Goal: Task Accomplishment & Management: Complete application form

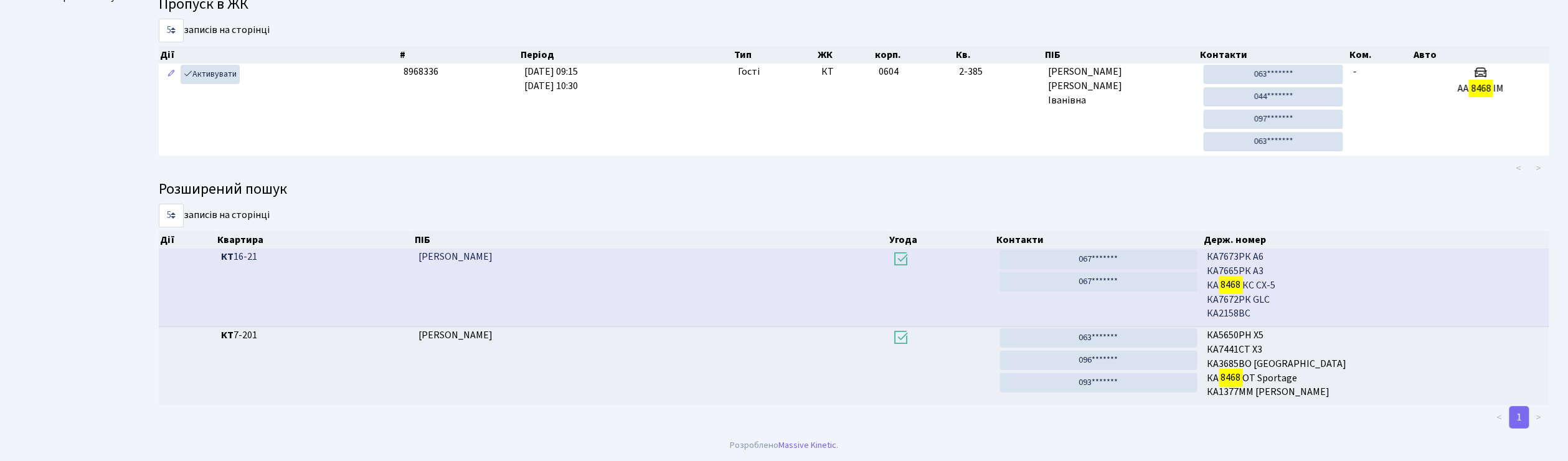
scroll to position [67, 0]
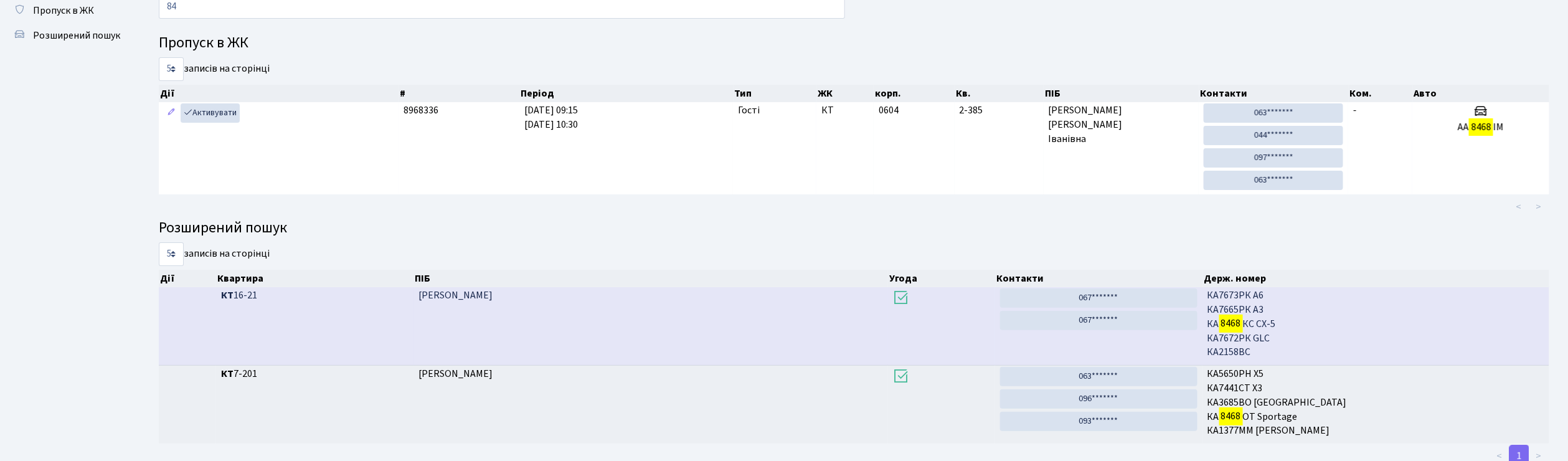
type input "8"
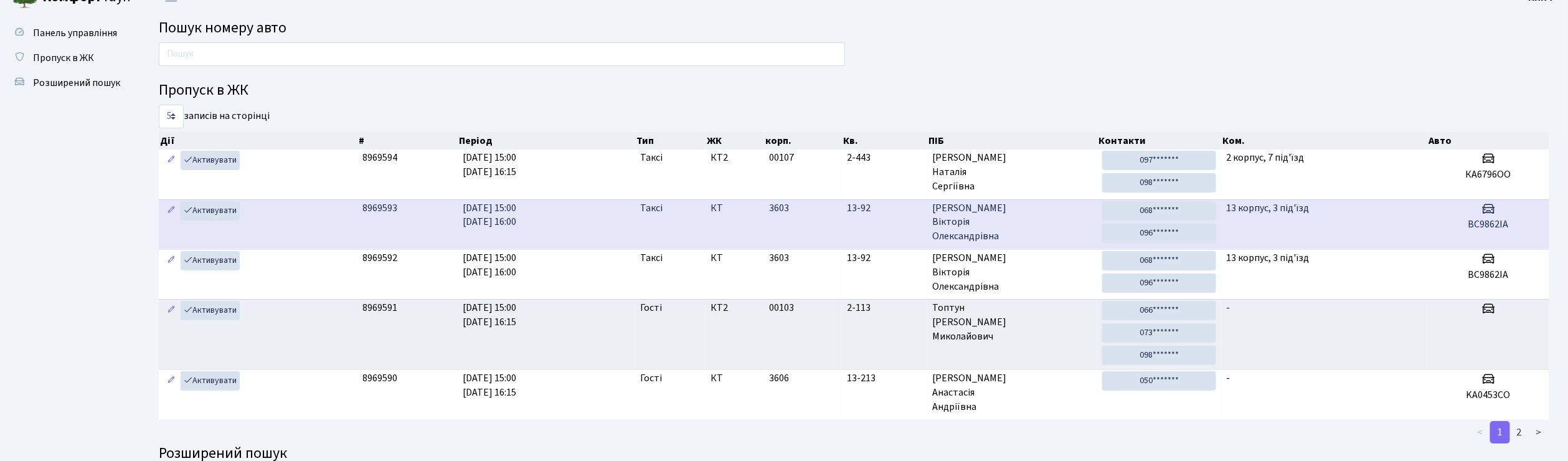
scroll to position [0, 0]
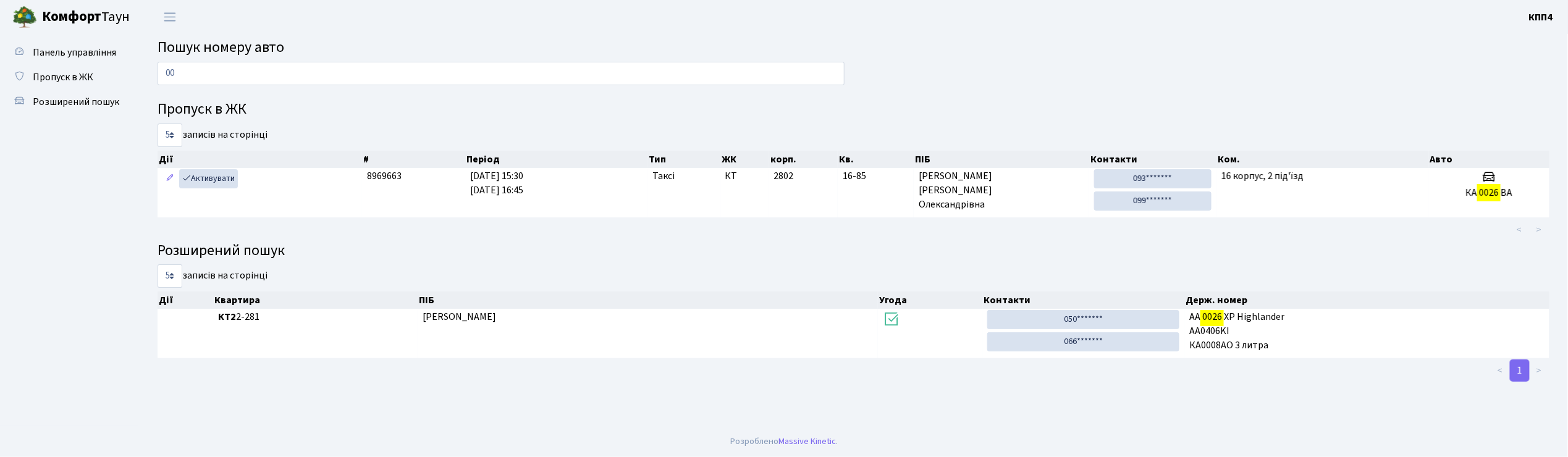
type input "0"
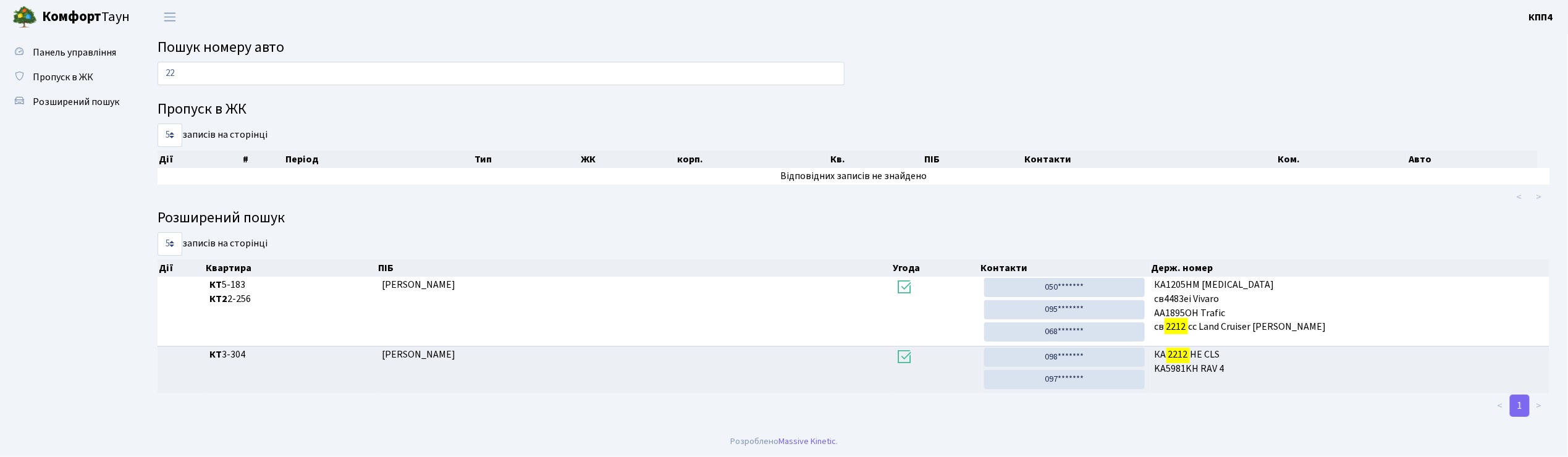
type input "2"
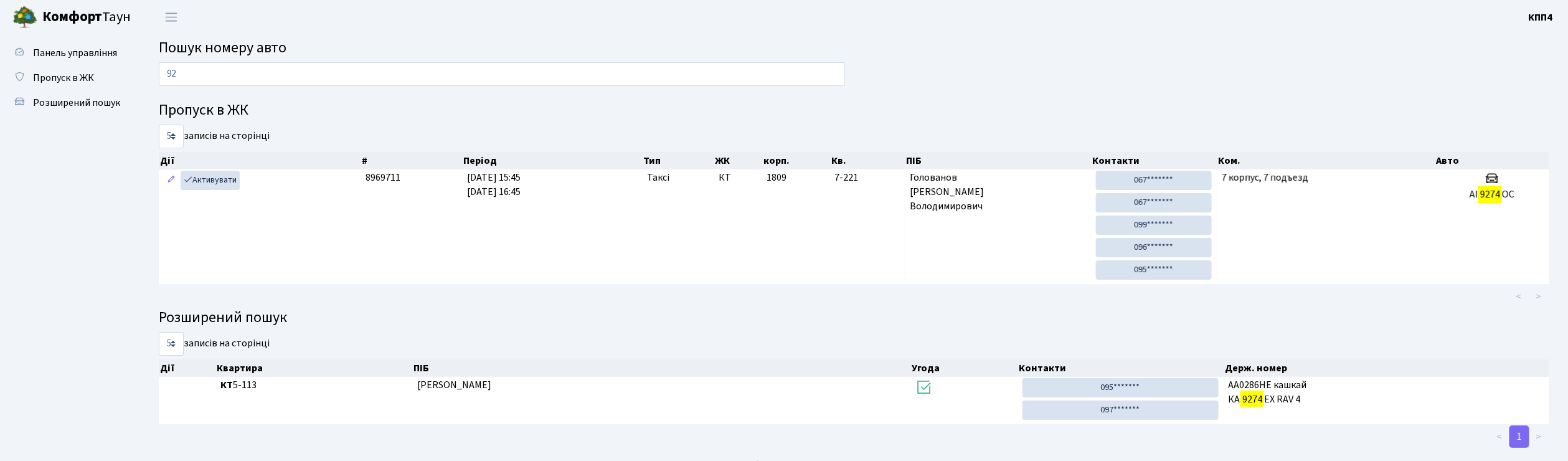
type input "9"
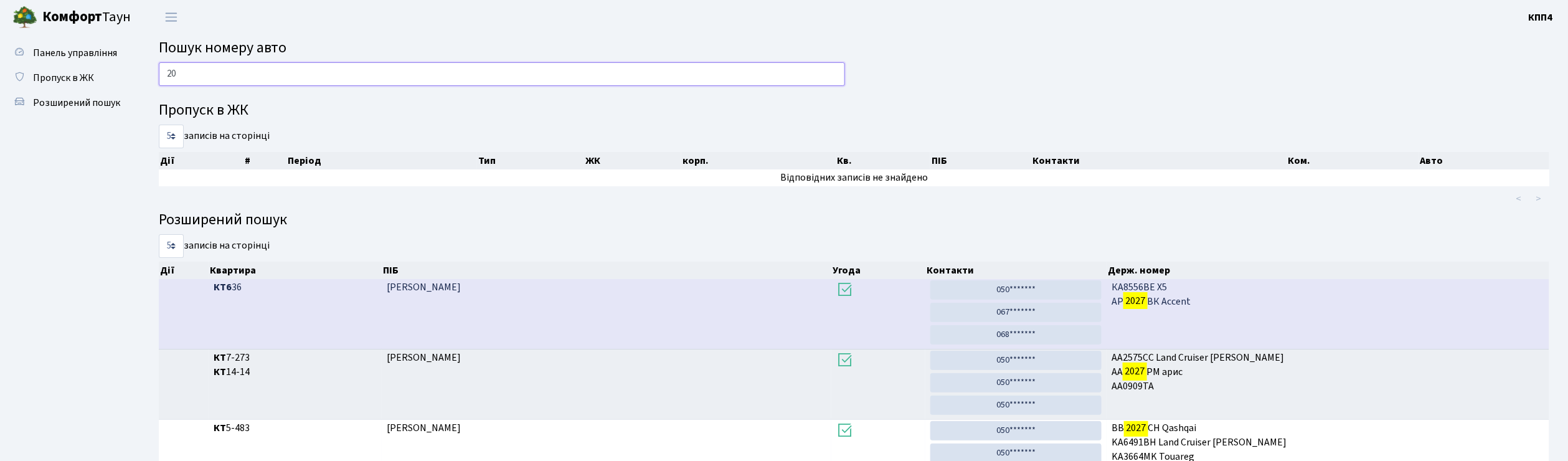
type input "2"
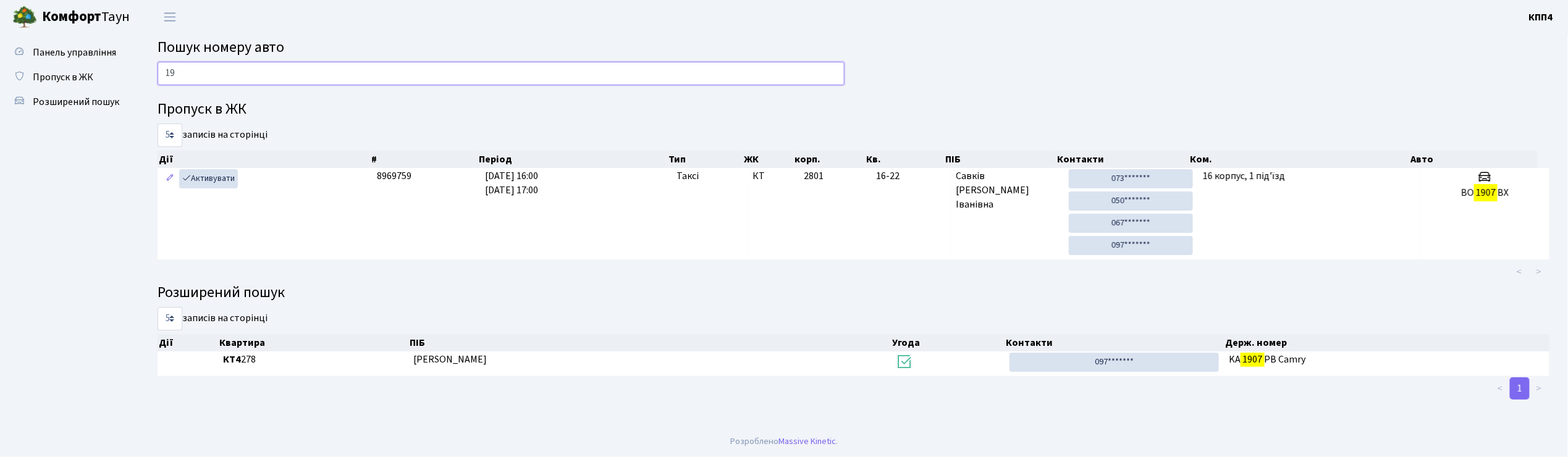
type input "1"
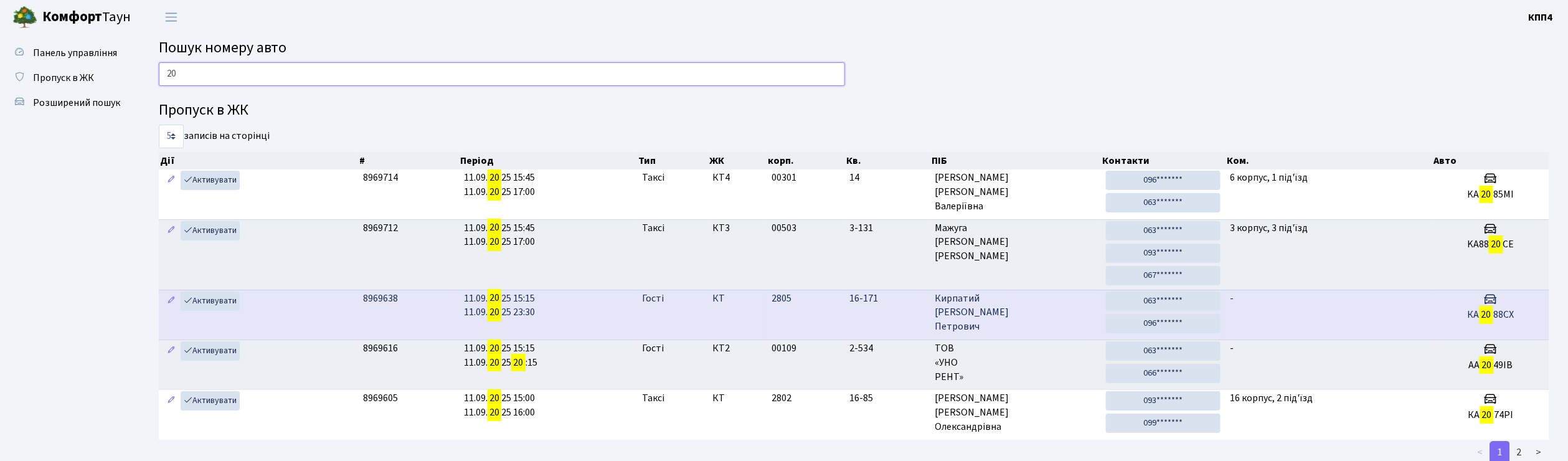
type input "2"
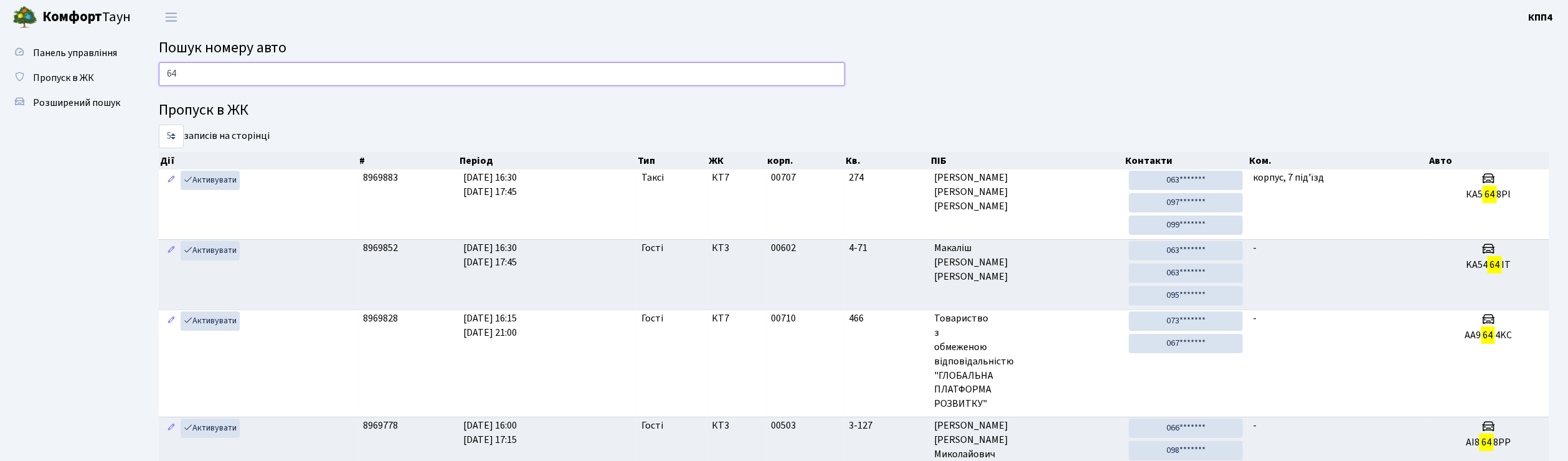
type input "6"
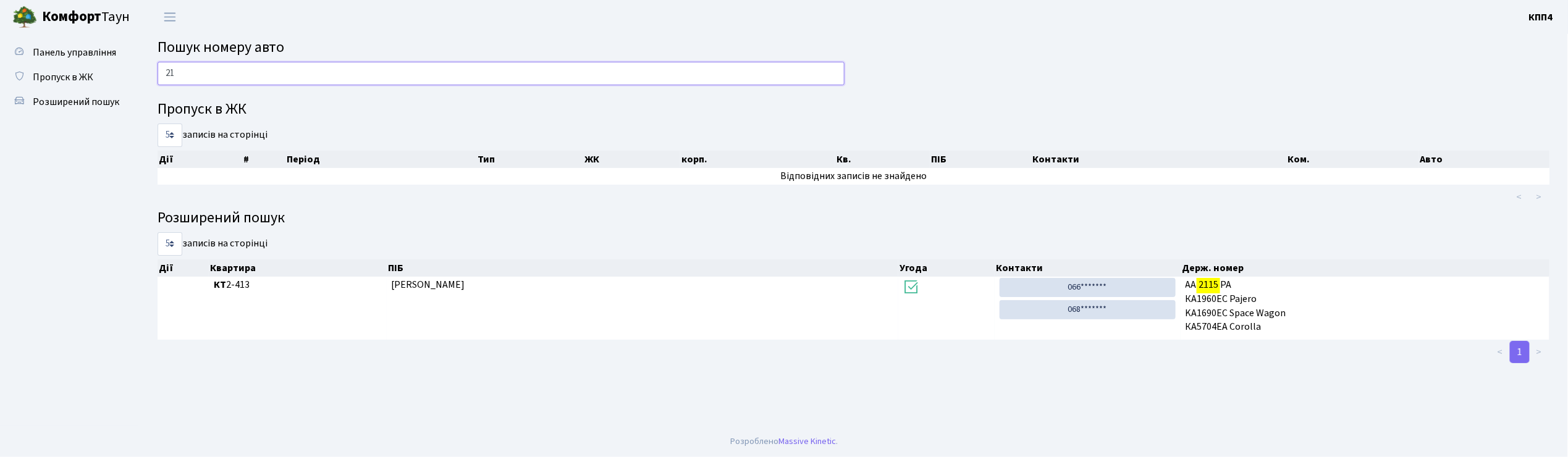
type input "2"
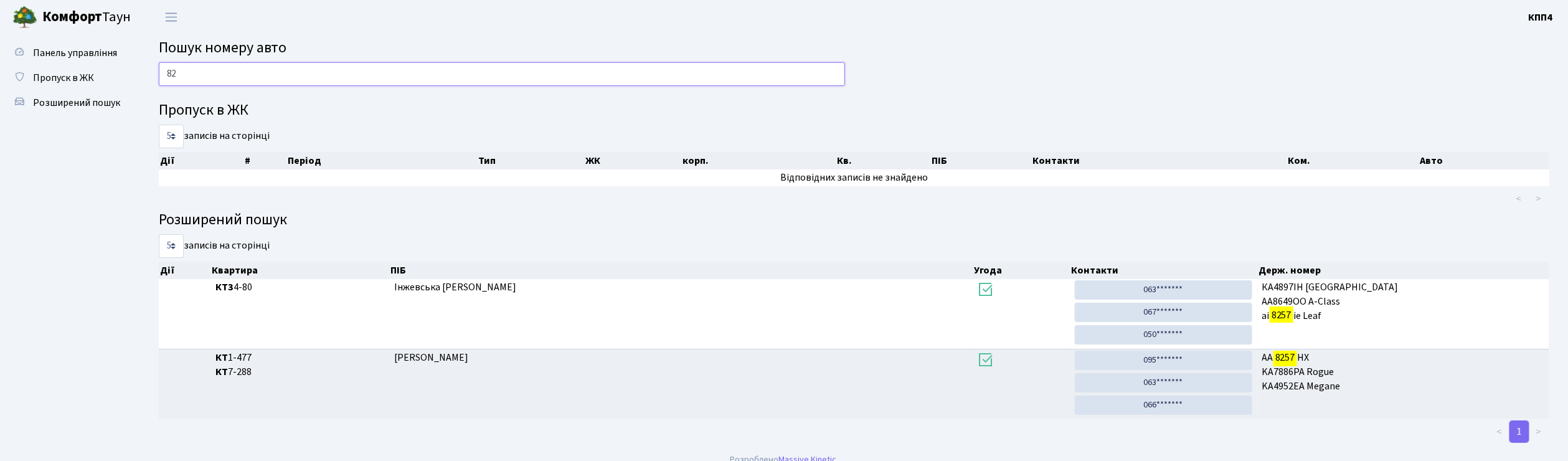
type input "8"
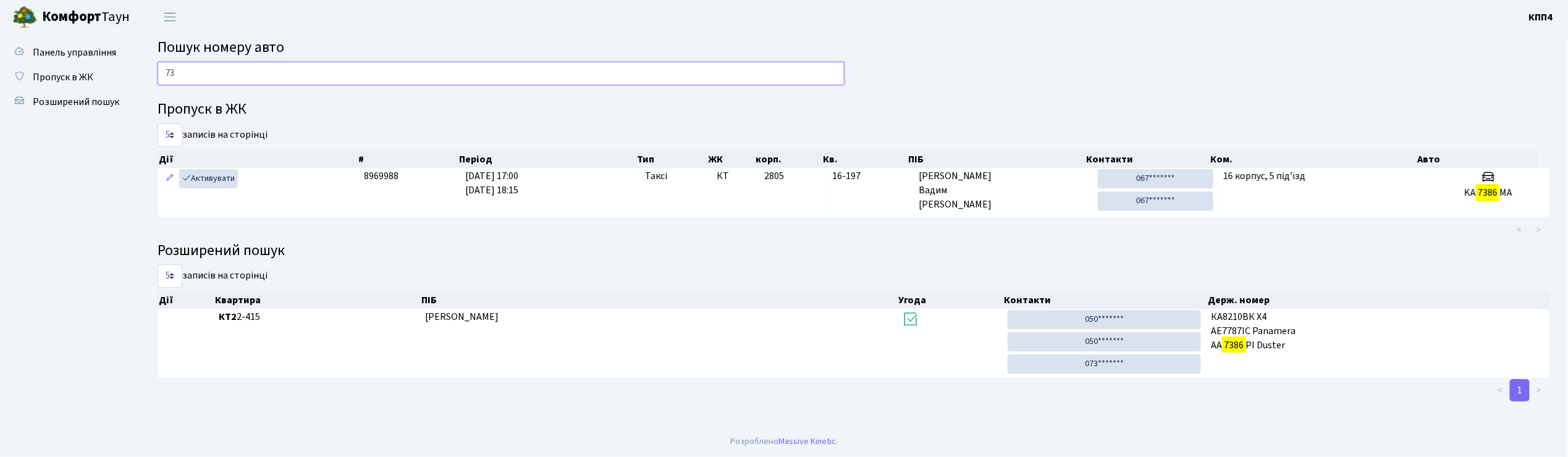
type input "7"
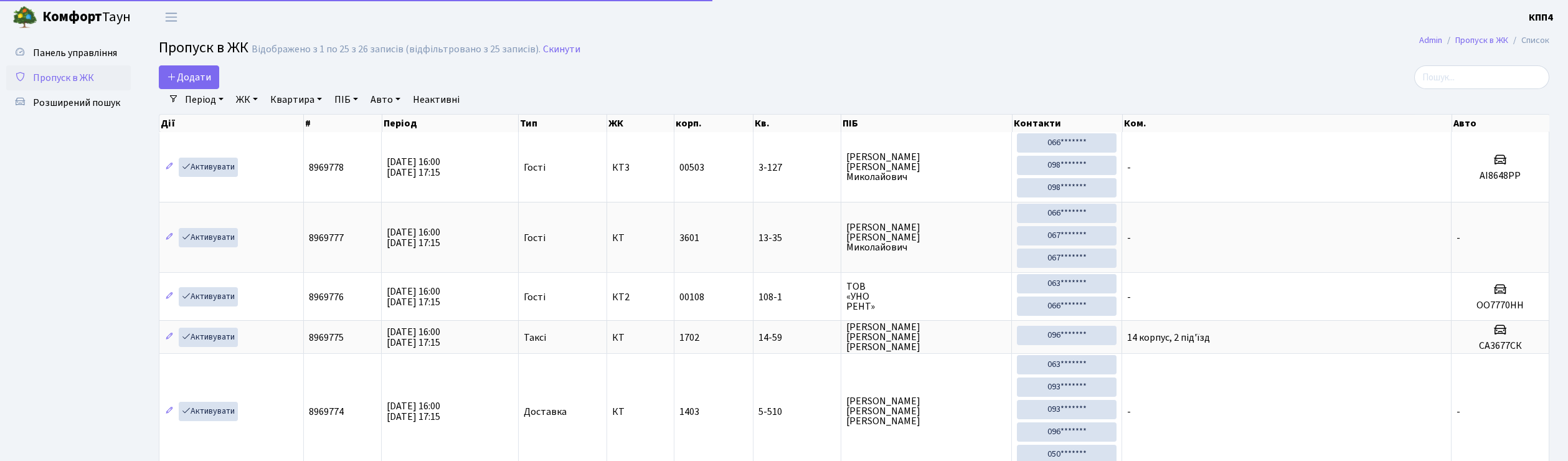
select select "25"
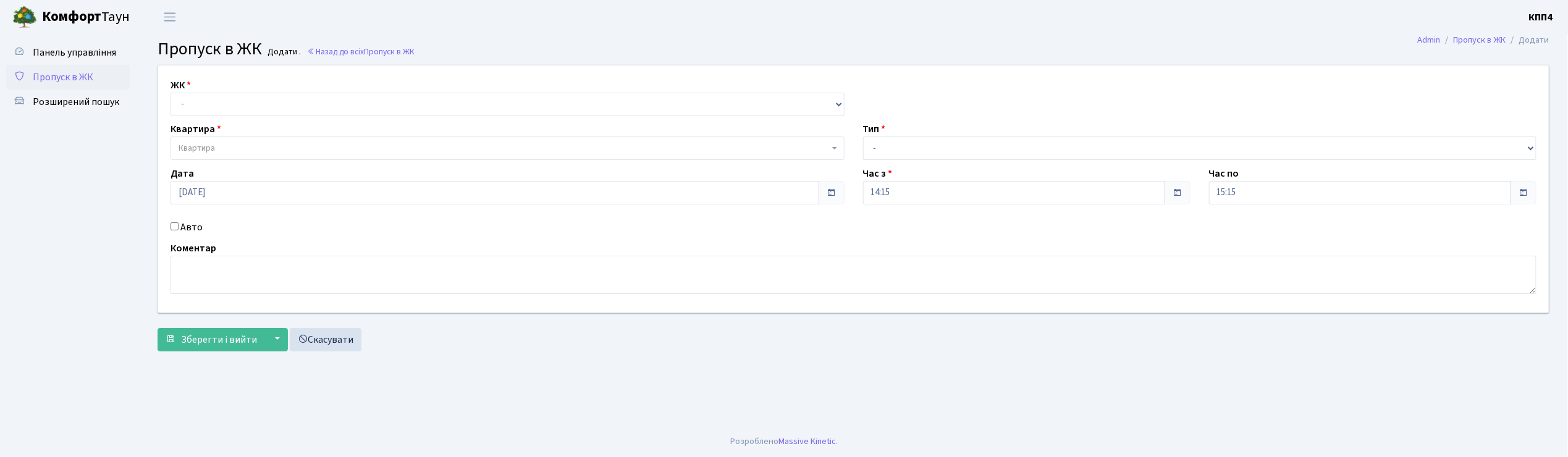
click at [176, 225] on input "Авто" at bounding box center [174, 226] width 8 height 8
checkbox input "true"
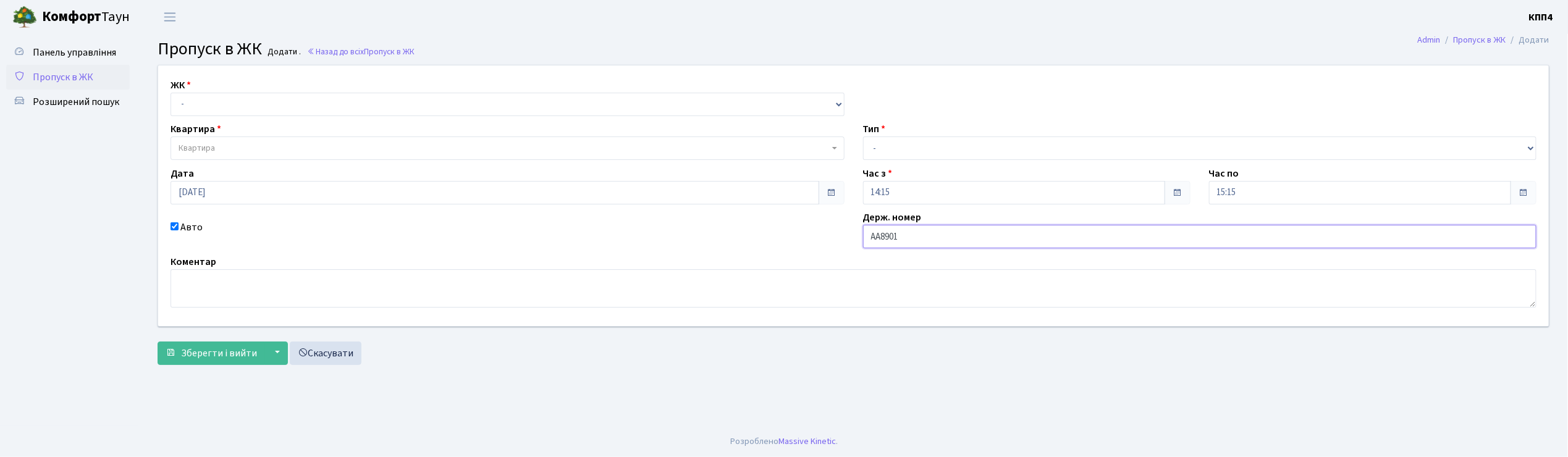
type input "АА8901ТЕ"
click at [212, 102] on select "- КТ, вул. Регенераторна, 4 КТ2, просп. Соборності, 17 КТ3, вул. Березнева, 16 …" at bounding box center [507, 104] width 674 height 23
select select "271"
click at [170, 92] on select "- КТ, вул. Регенераторна, 4 КТ2, просп. Соборності, 17 КТ3, вул. Березнева, 16 …" at bounding box center [507, 104] width 674 height 23
select select
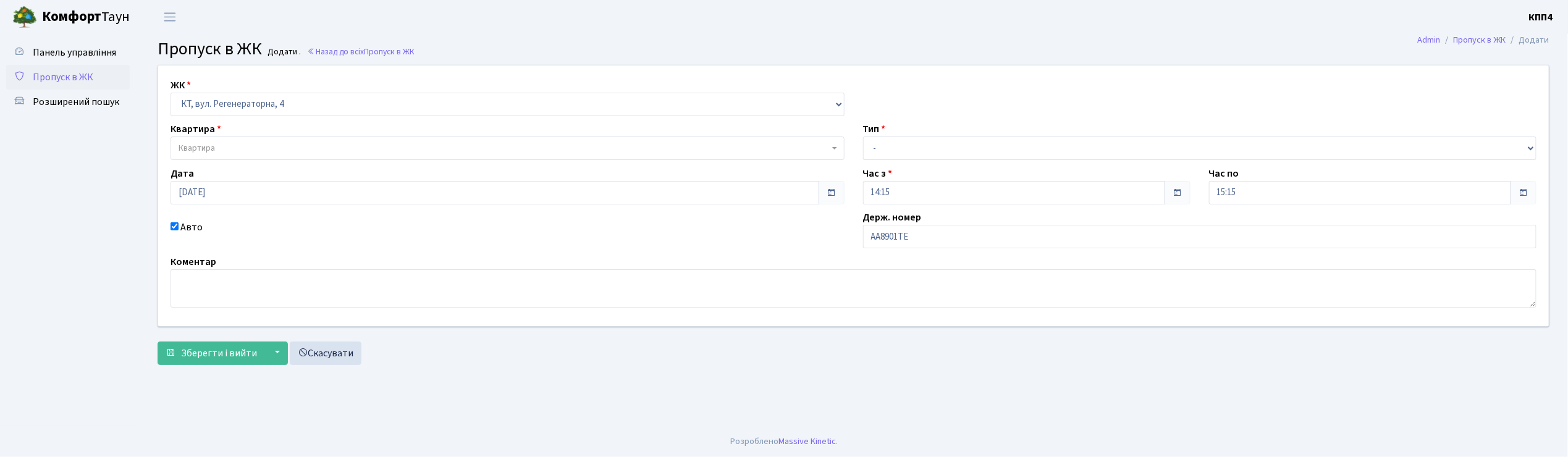
click at [201, 142] on span "Квартира" at bounding box center [196, 148] width 37 height 13
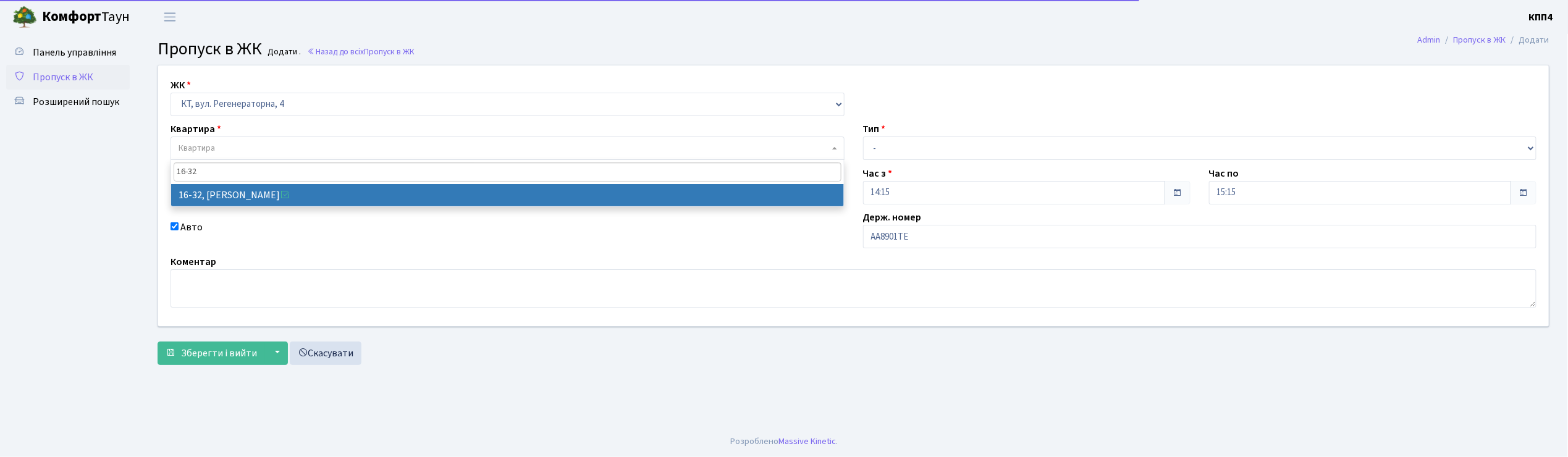
type input "16-32"
click at [231, 183] on span "16-32" at bounding box center [507, 172] width 673 height 24
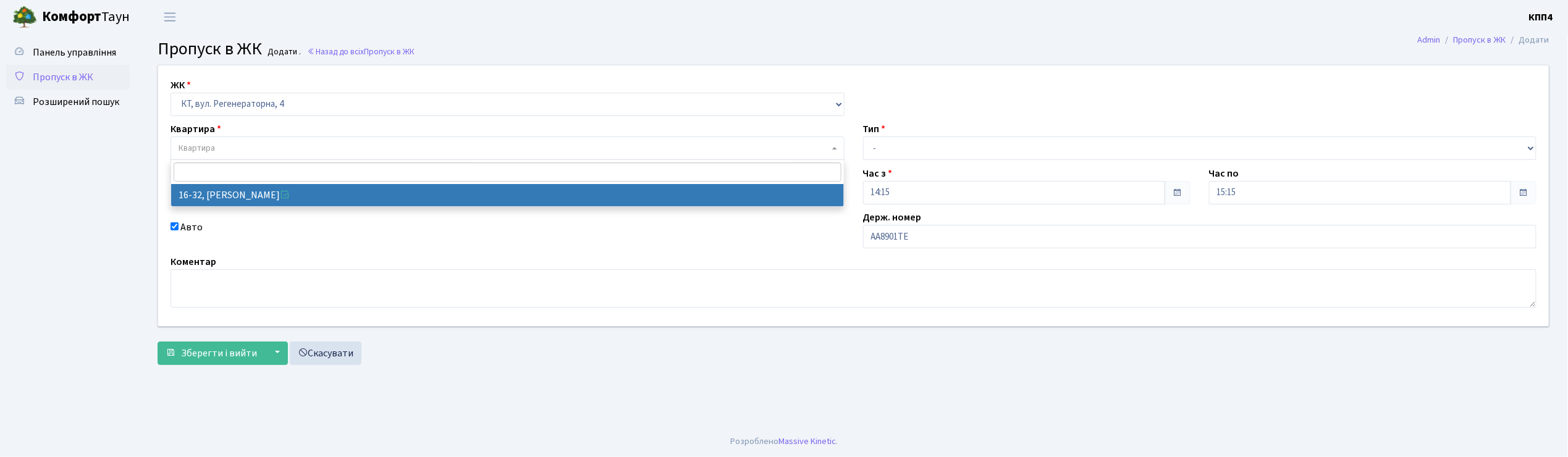
select select "8593"
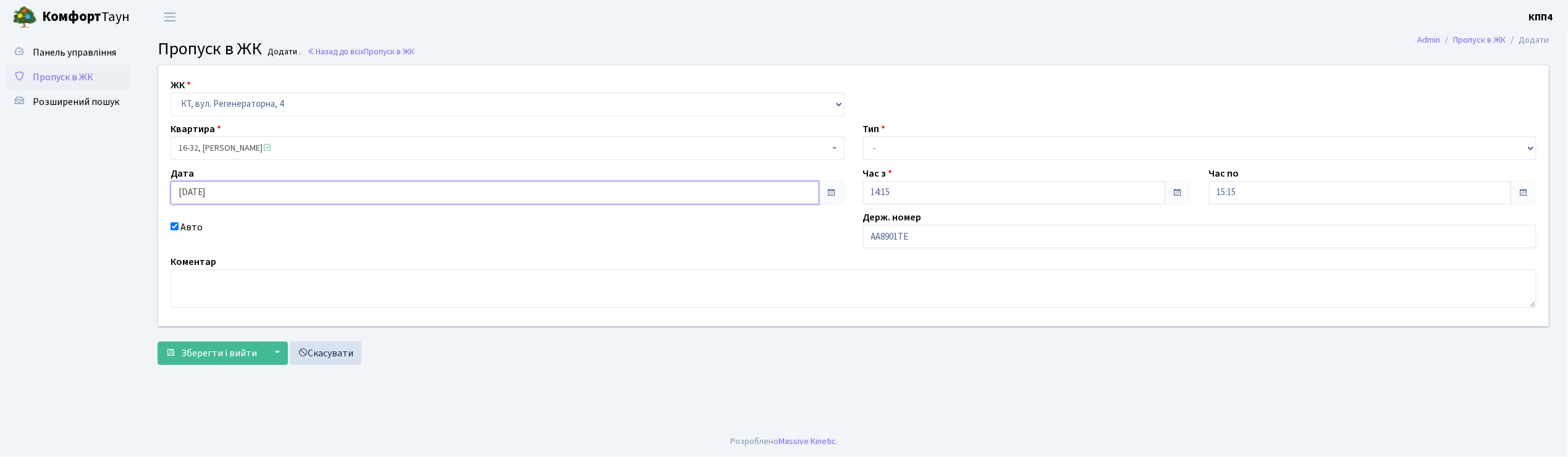
click at [194, 198] on input "[DATE]" at bounding box center [495, 192] width 649 height 23
click at [258, 112] on td "12" at bounding box center [257, 111] width 19 height 19
type input "12.09.2025"
click at [908, 146] on select "- Доставка Таксі Гості Сервіс" at bounding box center [1200, 148] width 674 height 23
select select "1"
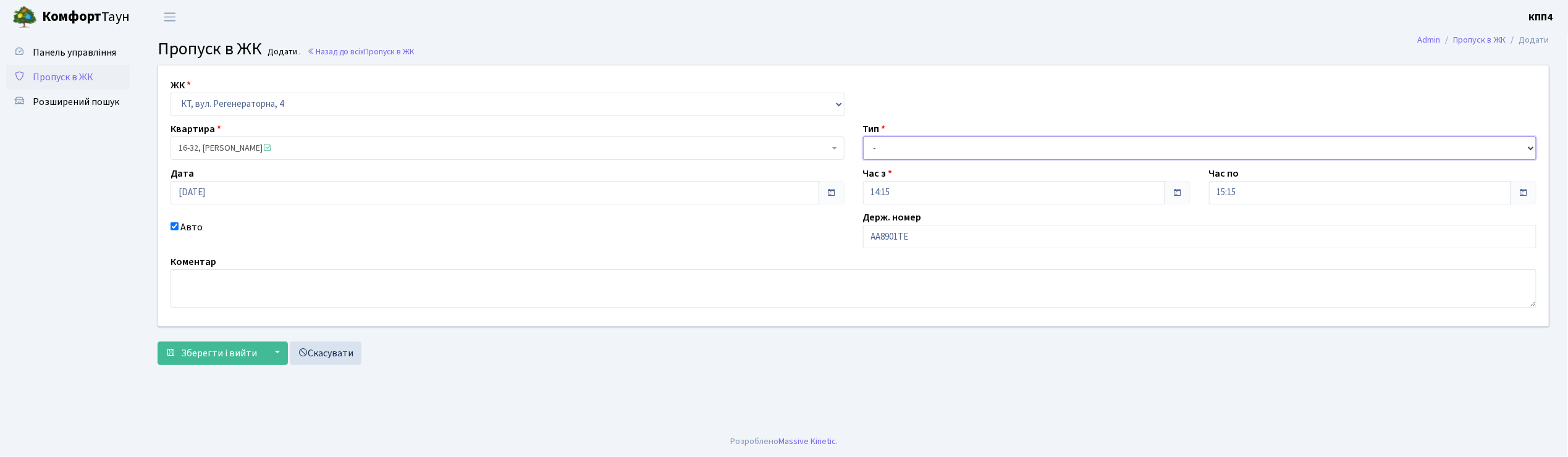
click at [863, 136] on select "- Доставка Таксі Гості Сервіс" at bounding box center [1200, 148] width 674 height 23
click at [218, 362] on button "Зберегти і вийти" at bounding box center [211, 353] width 107 height 23
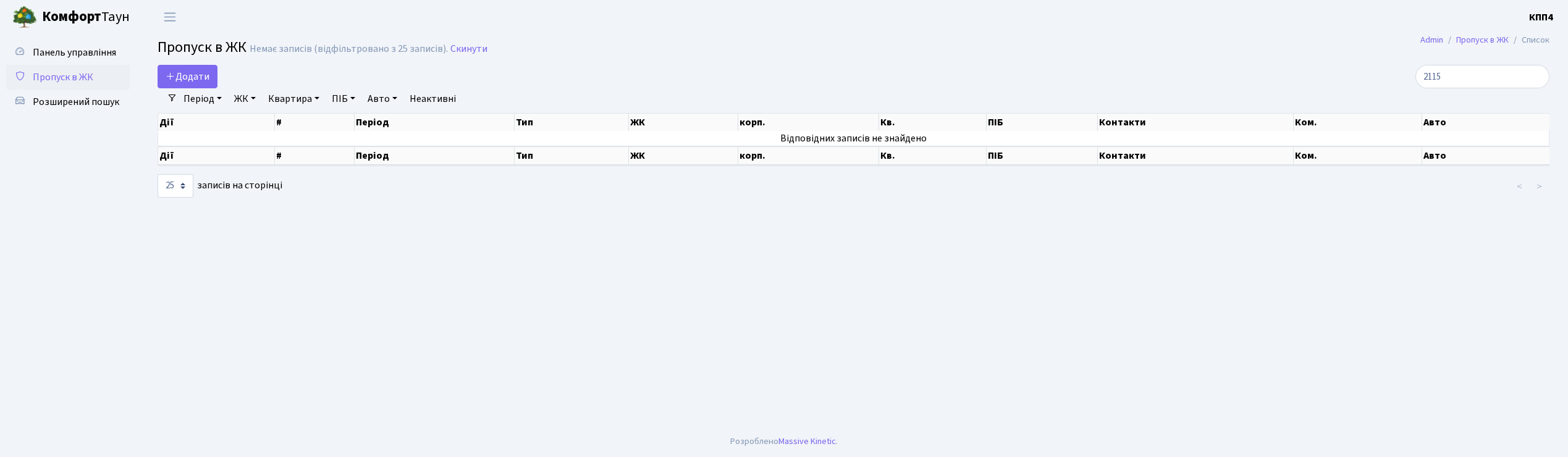
select select "25"
type input "2"
type input "5"
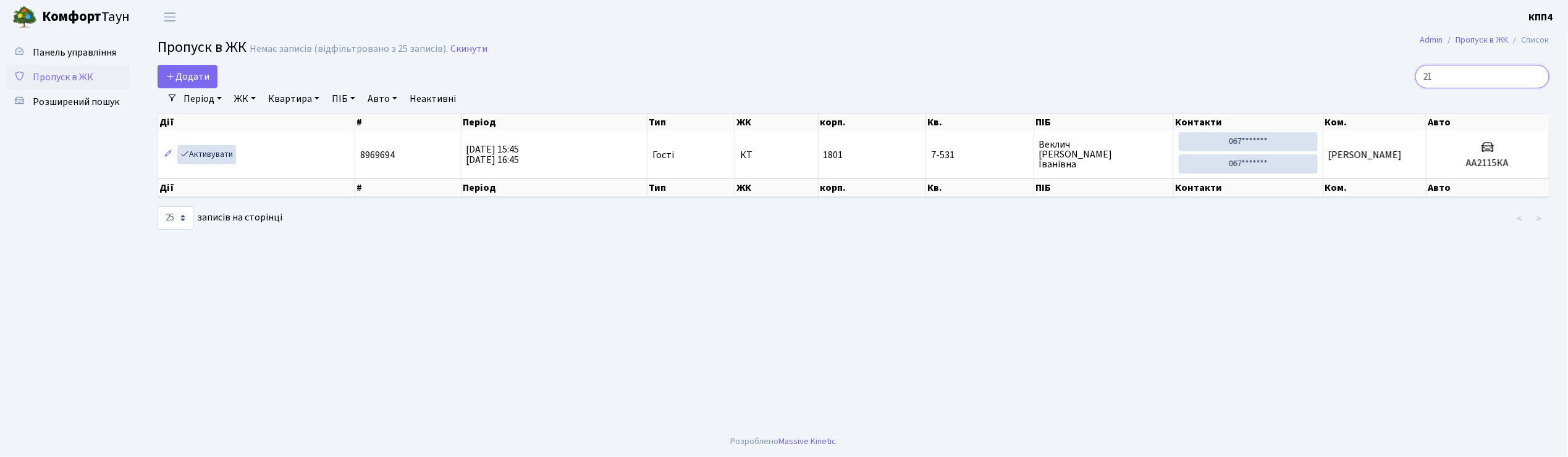
type input "2"
